Goal: Task Accomplishment & Management: Manage account settings

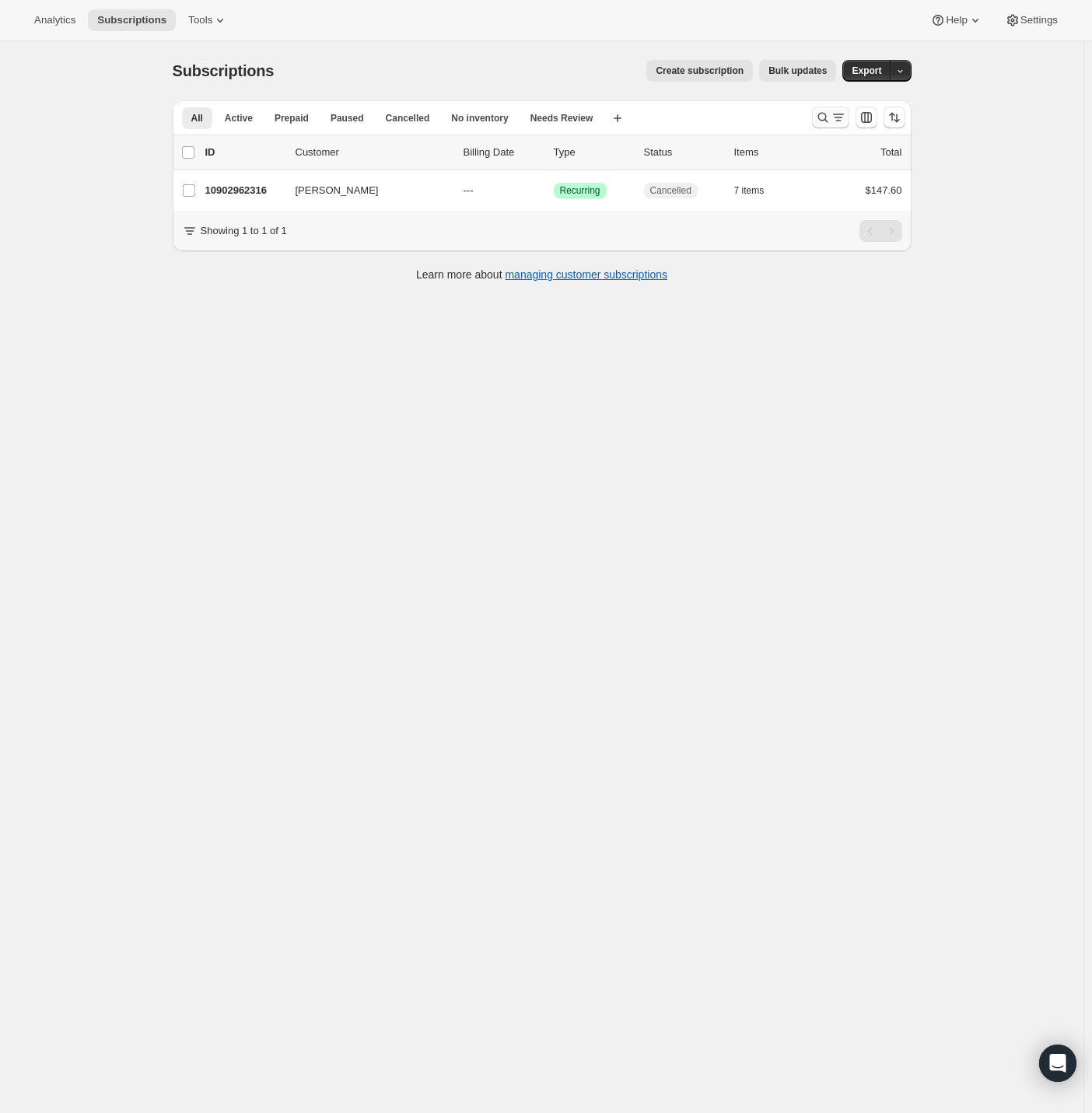
click at [824, 116] on icon "Search and filter results" at bounding box center [822, 118] width 16 height 16
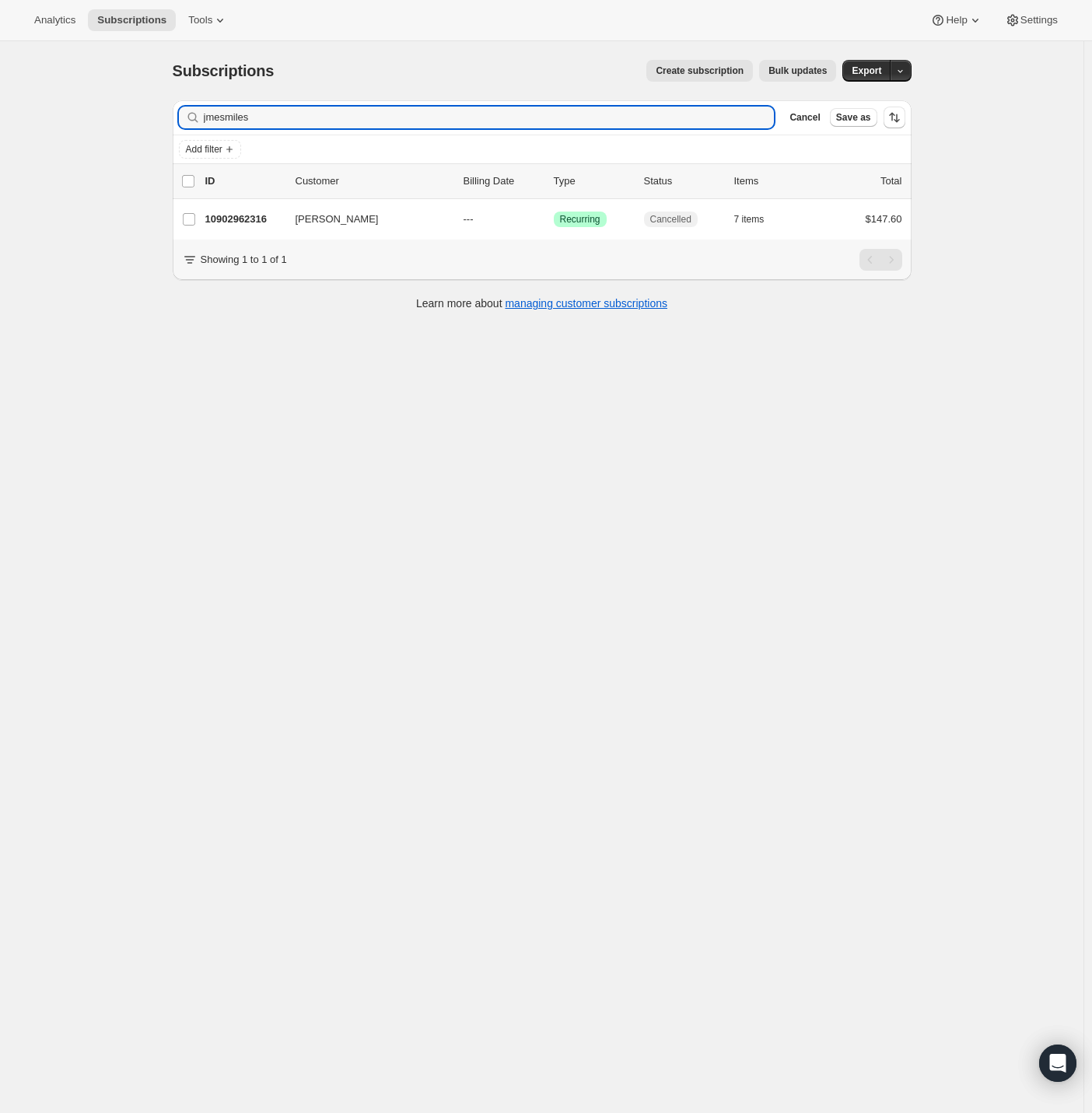
drag, startPoint x: 158, startPoint y: 117, endPoint x: 38, endPoint y: 120, distance: 120.0
click at [50, 119] on div "Subscriptions. This page is ready Subscriptions Create subscription Bulk update…" at bounding box center [542, 597] width 1084 height 1113
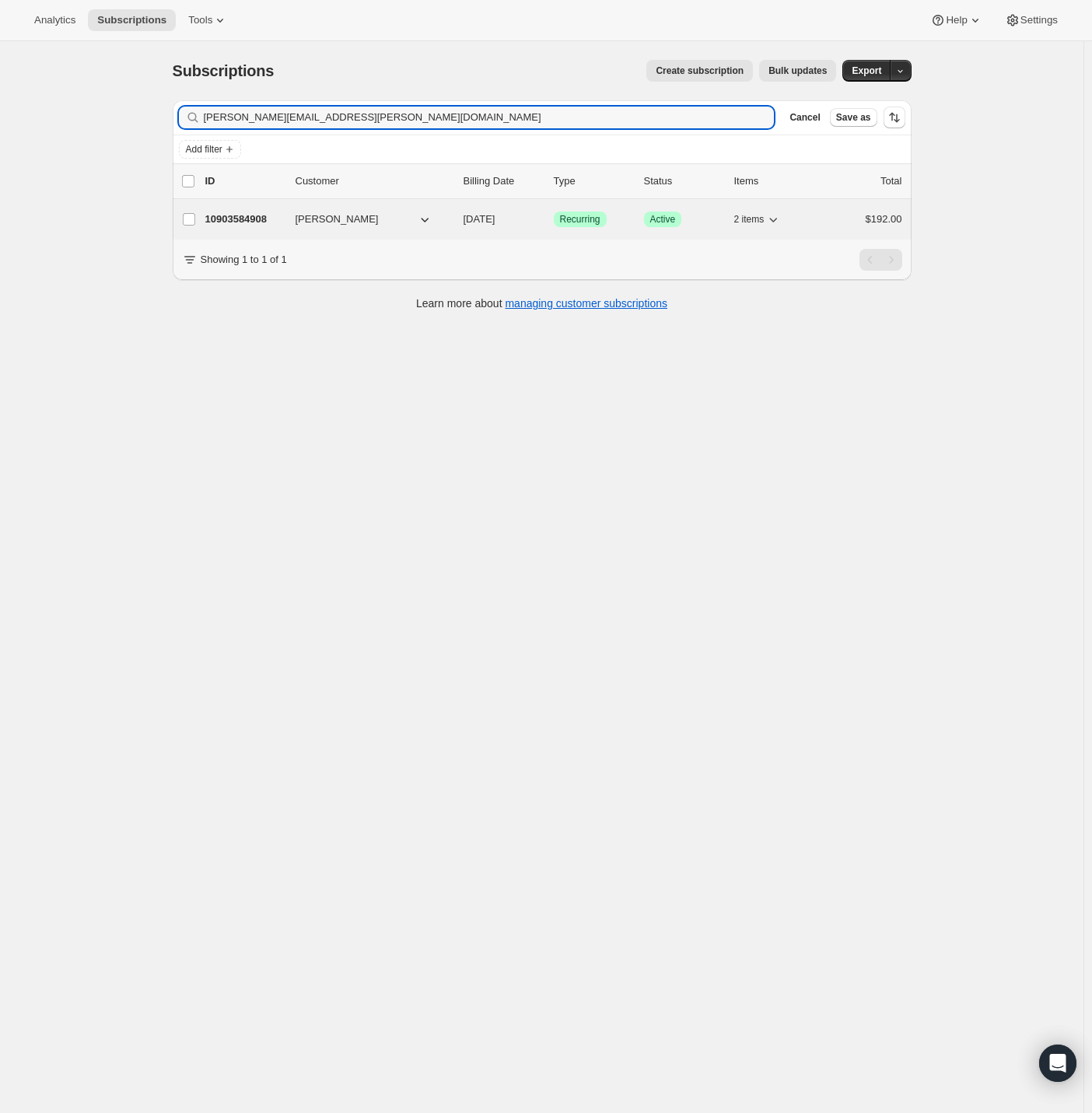
type input "[PERSON_NAME][EMAIL_ADDRESS][PERSON_NAME][DOMAIN_NAME]"
click at [240, 221] on p "10903584908" at bounding box center [243, 219] width 77 height 16
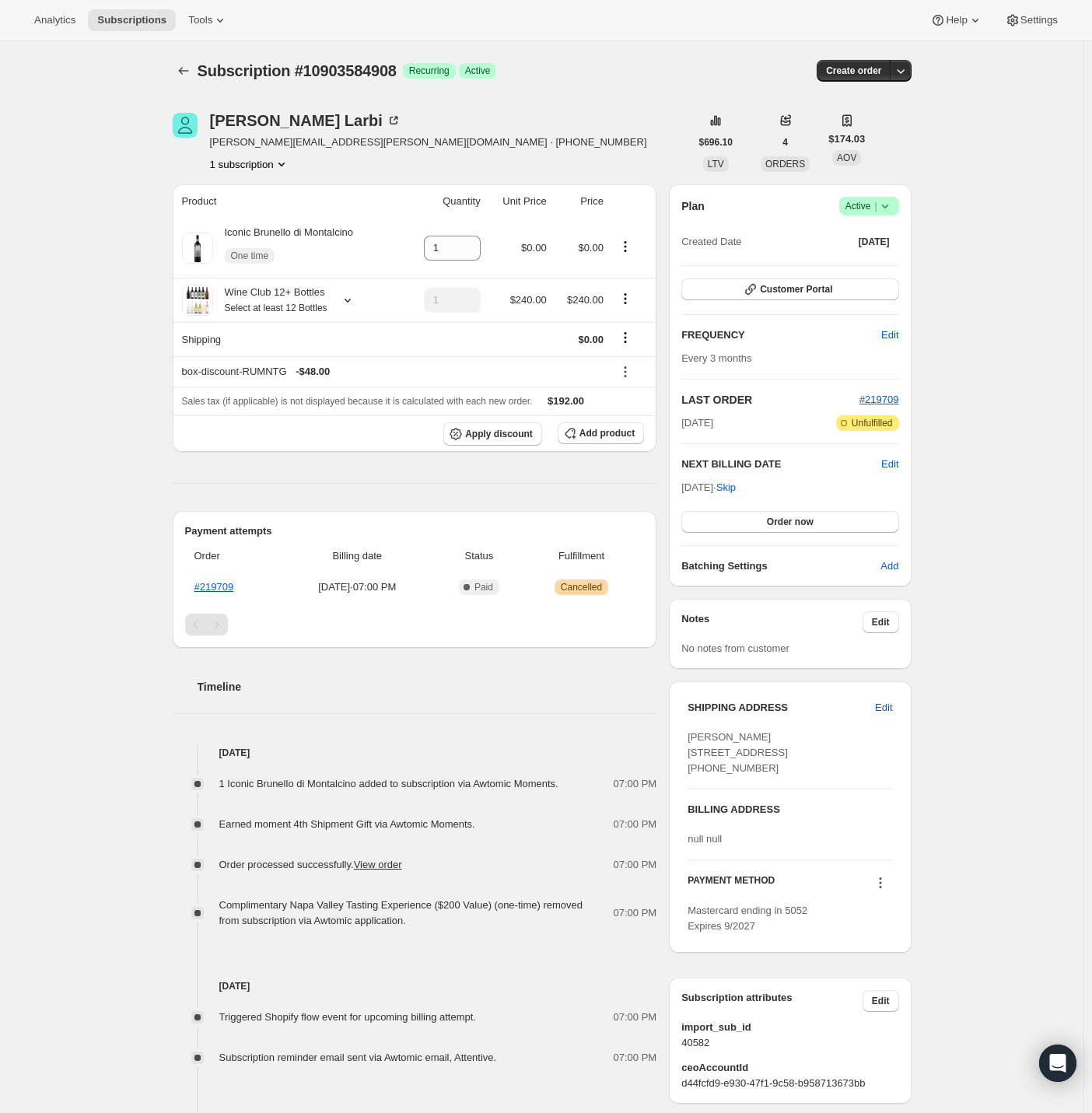
click at [892, 209] on icon at bounding box center [885, 206] width 16 height 16
click at [880, 267] on span "Cancel subscription" at bounding box center [866, 262] width 88 height 12
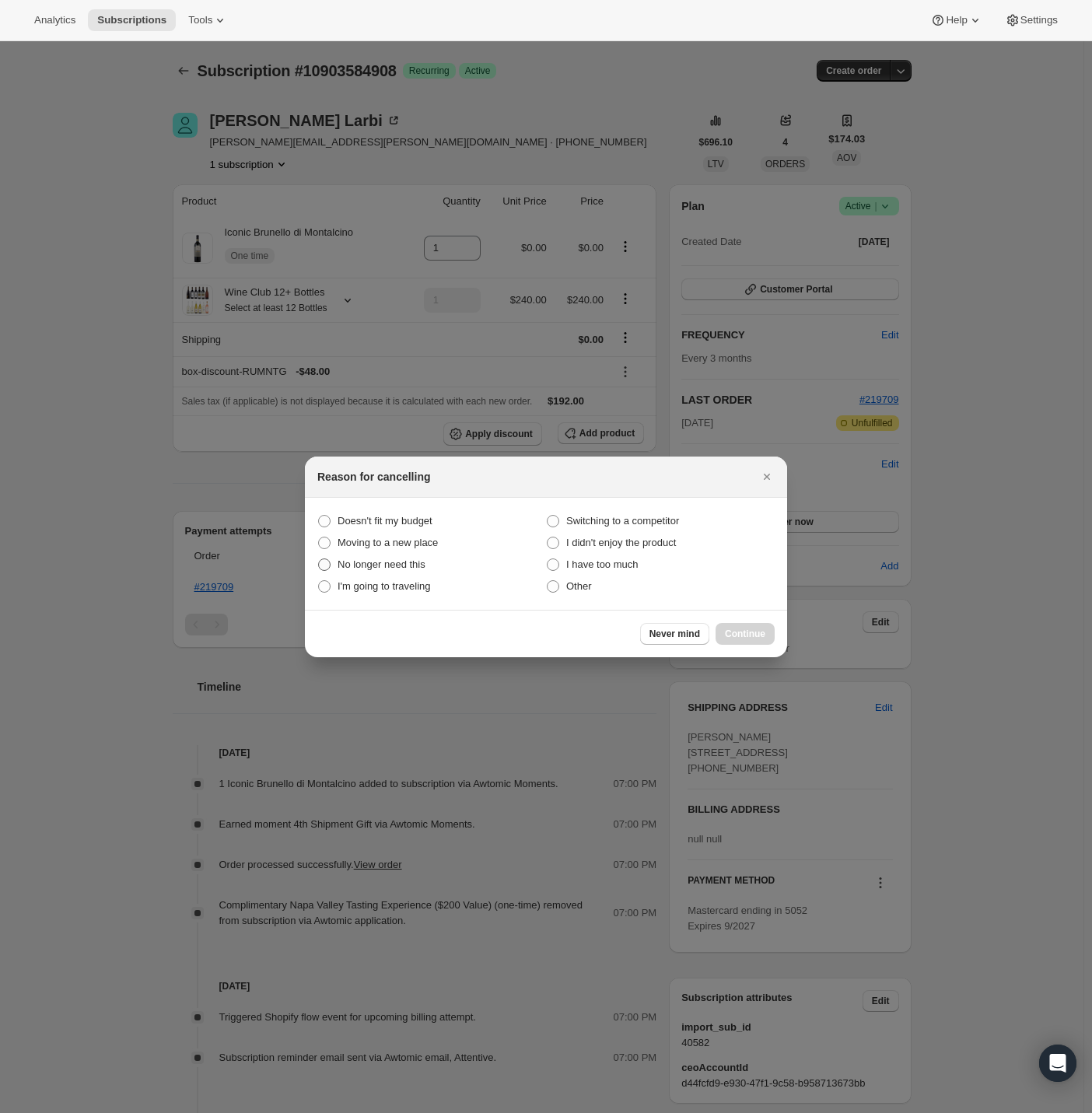
click at [364, 563] on span "No longer need this" at bounding box center [381, 564] width 88 height 12
click at [319, 560] on this "No longer need this" at bounding box center [318, 559] width 1 height 1
radio this "true"
click at [752, 634] on span "Continue" at bounding box center [744, 633] width 40 height 12
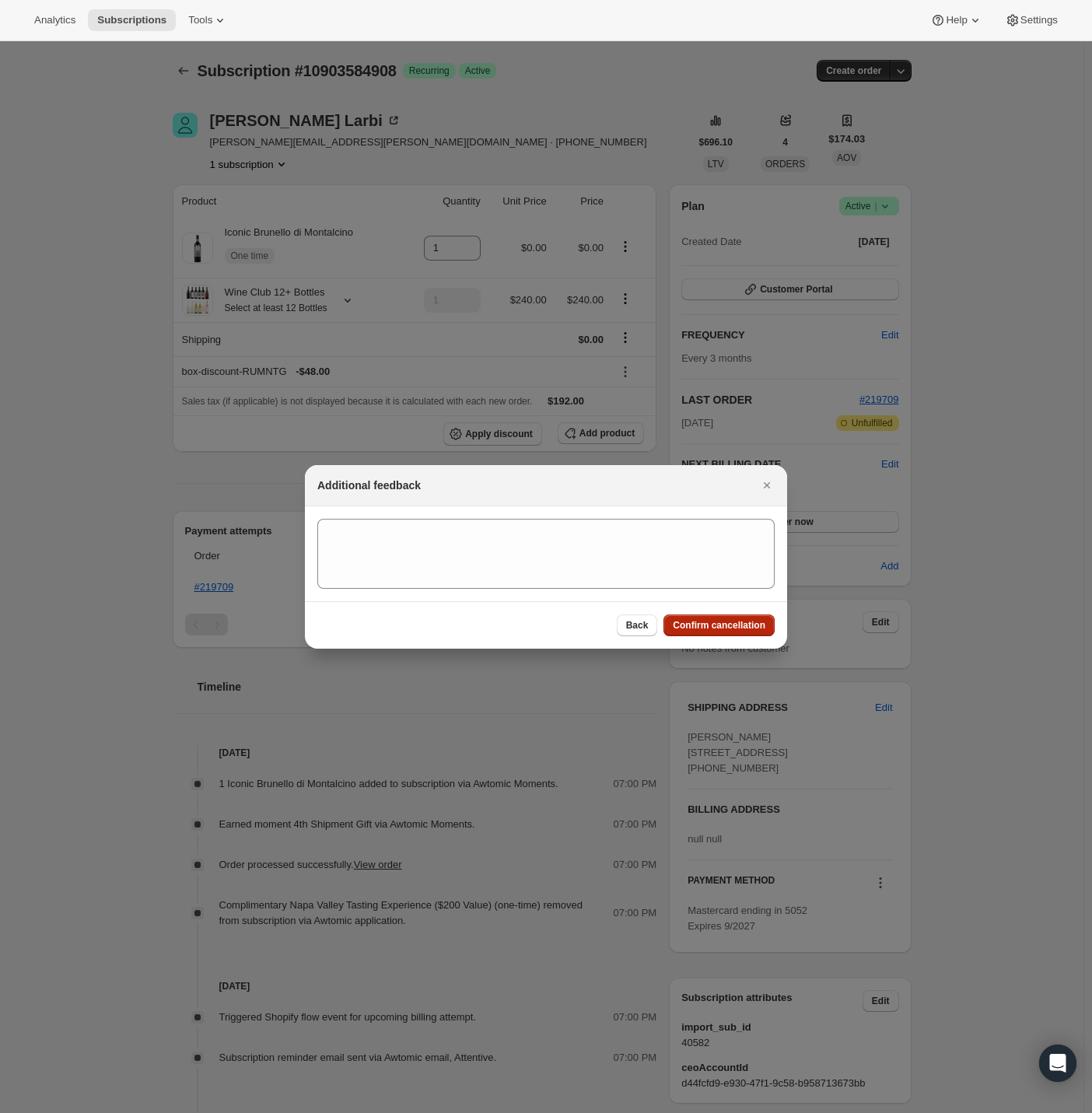
click at [738, 626] on span "Confirm cancellation" at bounding box center [718, 625] width 92 height 12
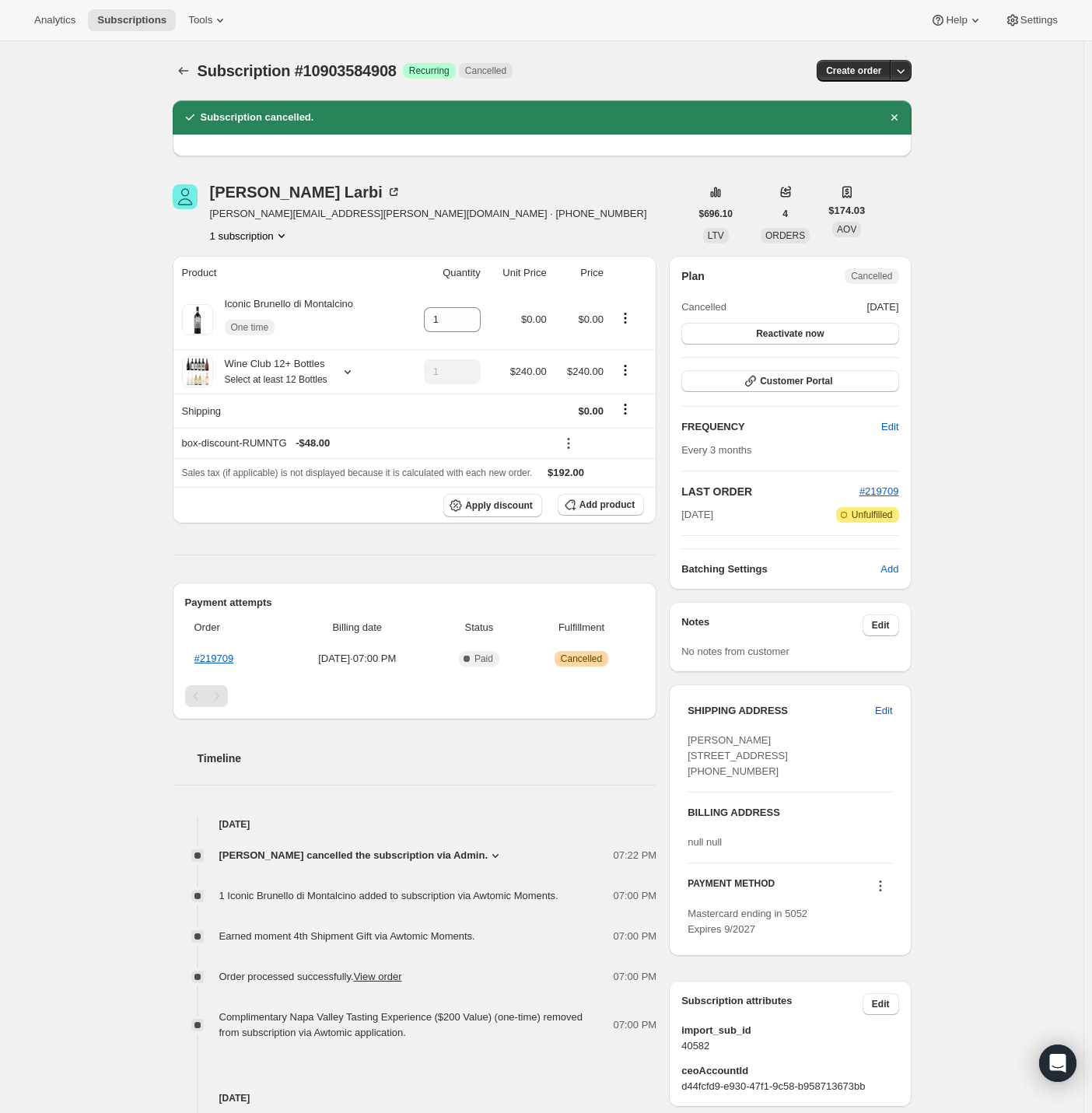
click at [107, 136] on div "Subscription #10903584908. This page is ready Subscription #10903584908 Success…" at bounding box center [542, 829] width 1084 height 1577
